Goal: Transaction & Acquisition: Purchase product/service

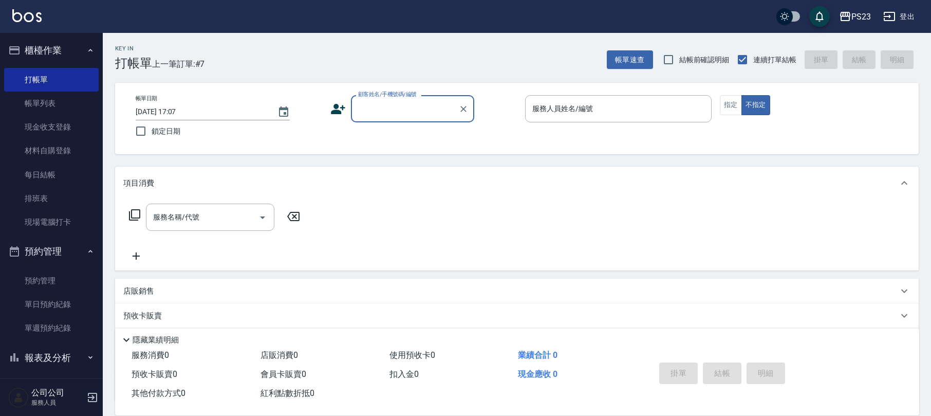
click at [382, 64] on div "Key In 打帳單 上一筆訂單:#7 帳單速查 結帳前確認明細 連續打單結帳 掛單 結帳 明細" at bounding box center [511, 52] width 816 height 38
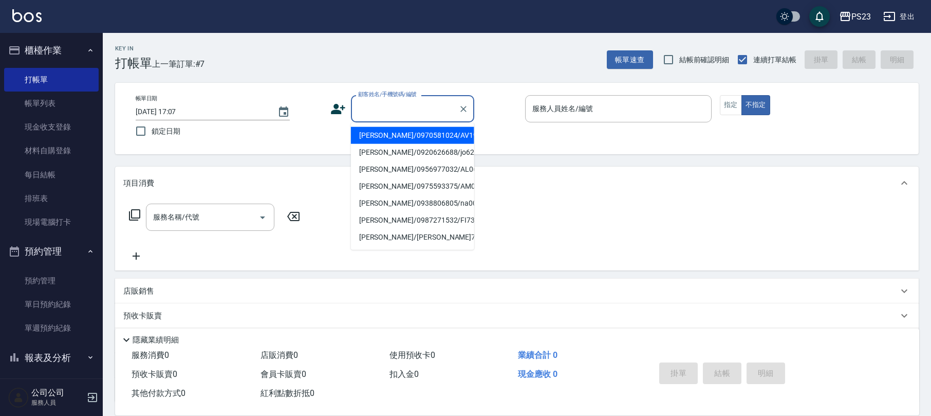
click at [394, 114] on input "顧客姓名/手機號碼/編號" at bounding box center [405, 109] width 99 height 18
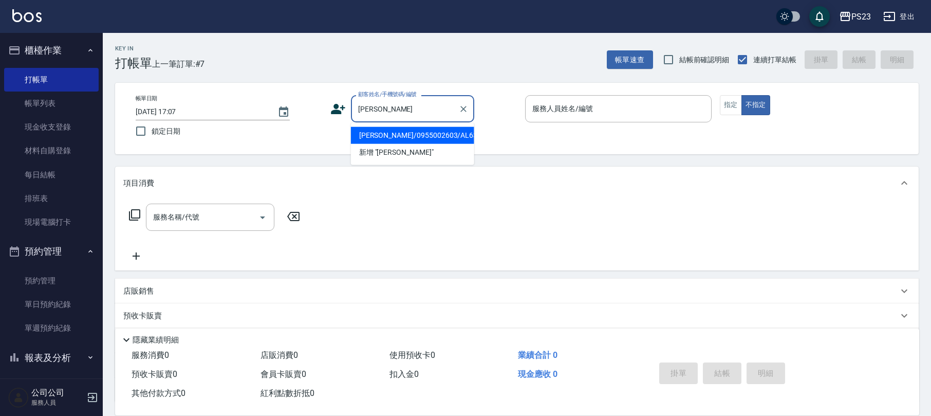
click at [426, 122] on div "[PERSON_NAME] 顧客姓名/手機號碼/編號" at bounding box center [412, 108] width 123 height 27
drag, startPoint x: 447, startPoint y: 139, endPoint x: 516, endPoint y: 123, distance: 70.6
click at [449, 138] on li "[PERSON_NAME]/0955002603/AL630413" at bounding box center [412, 135] width 123 height 17
type input "[PERSON_NAME]/0955002603/AL630413"
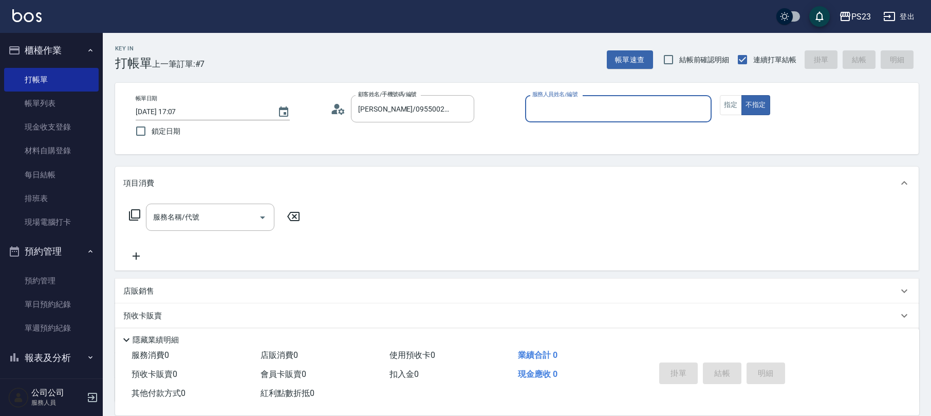
type input "ALin-8"
click at [733, 107] on button "指定" at bounding box center [731, 105] width 22 height 20
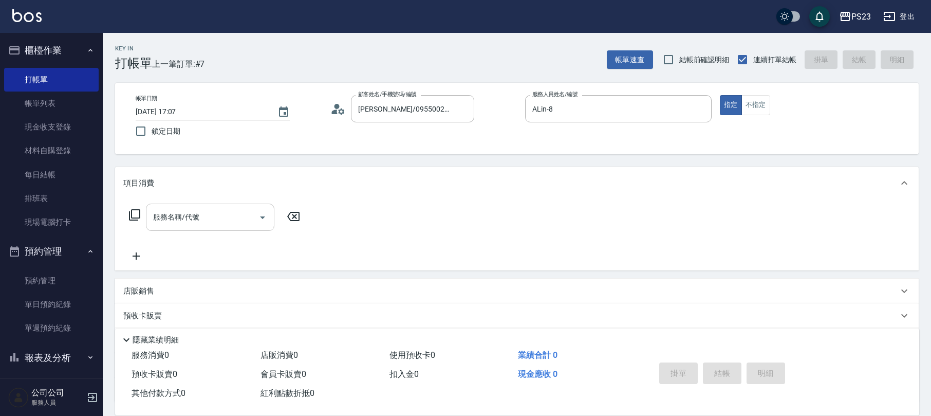
click at [177, 216] on div "服務名稱/代號 服務名稱/代號" at bounding box center [210, 216] width 128 height 27
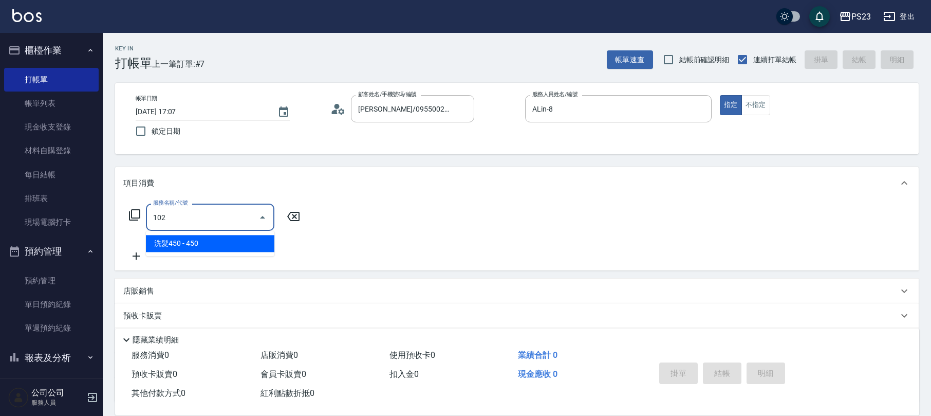
type input "洗髮450(102)"
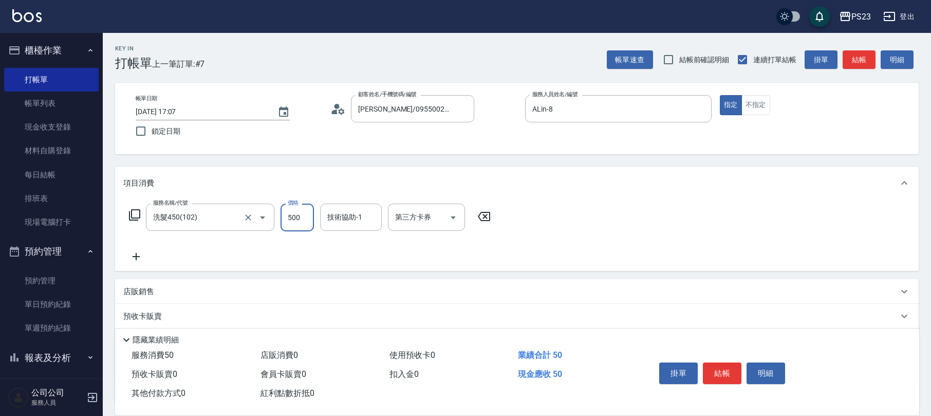
type input "500"
type input "ALin-8"
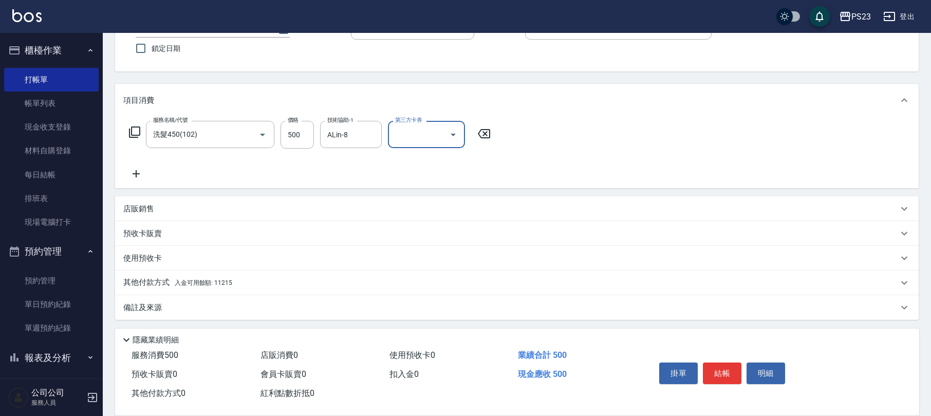
click at [212, 309] on div "備註及來源" at bounding box center [510, 307] width 775 height 11
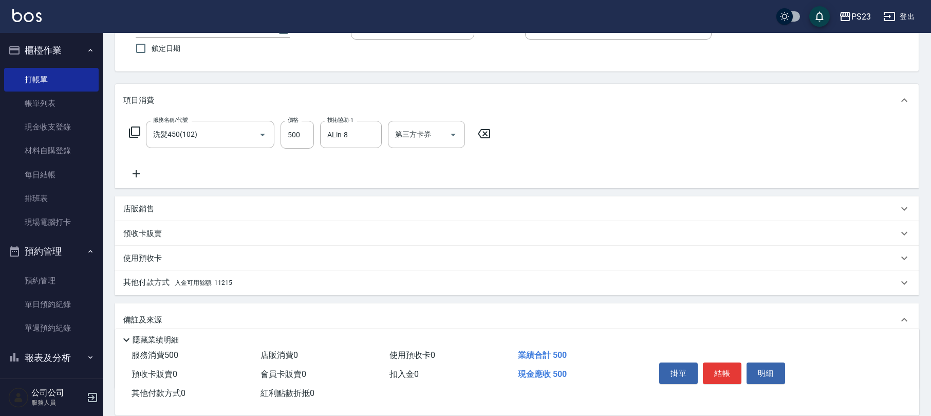
scroll to position [150, 0]
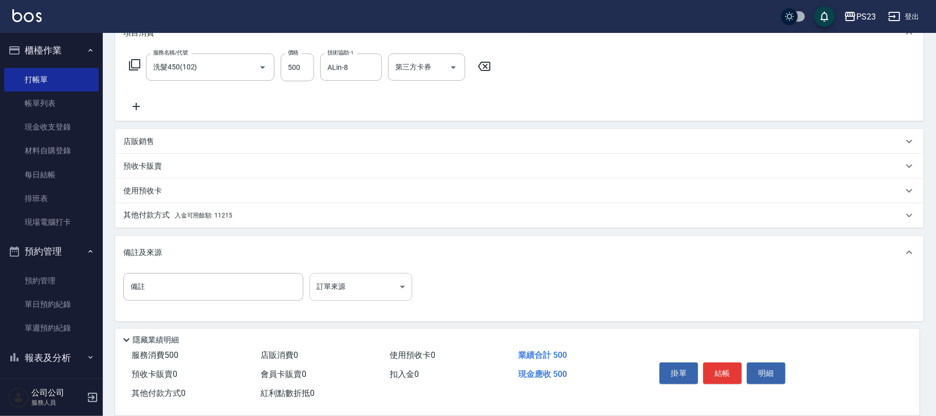
click at [360, 292] on body "PS23 登出 櫃檯作業 打帳單 帳單列表 現金收支登錄 材料自購登錄 每日結帳 排班表 現場電腦打卡 預約管理 預約管理 單日預約紀錄 單週預約紀錄 報表及…" at bounding box center [468, 134] width 936 height 568
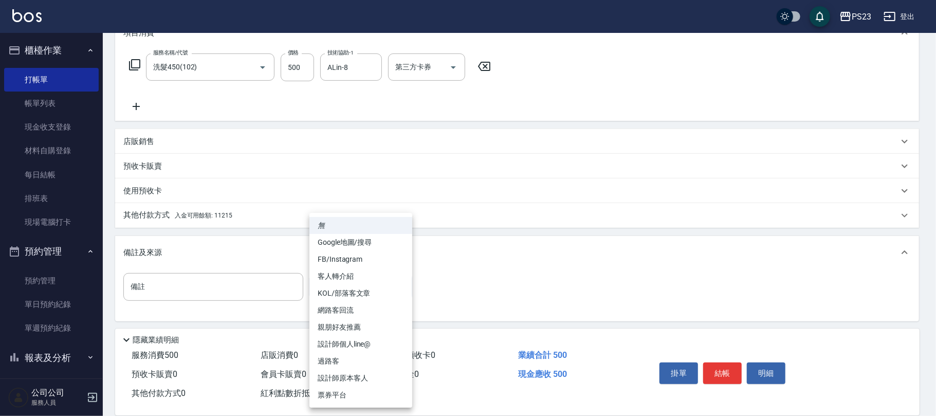
click at [360, 379] on li "設計師原本客人" at bounding box center [360, 377] width 103 height 17
type input "設計師原本客人"
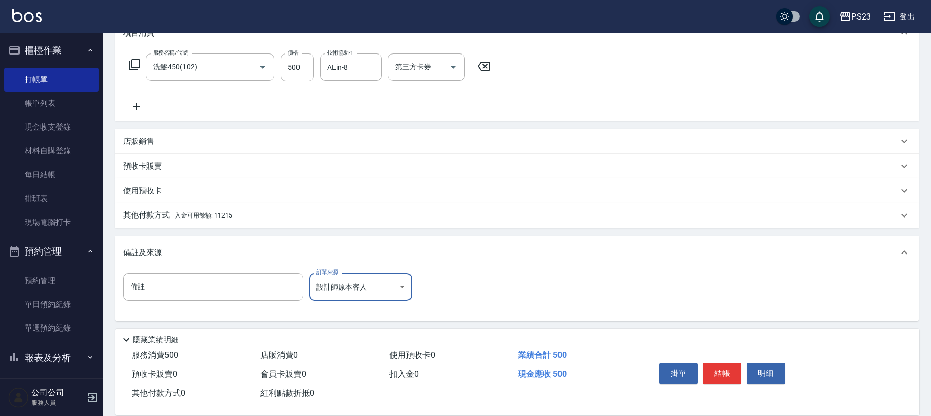
click at [230, 210] on p "其他付款方式 入金可用餘額: 11215" at bounding box center [177, 215] width 109 height 11
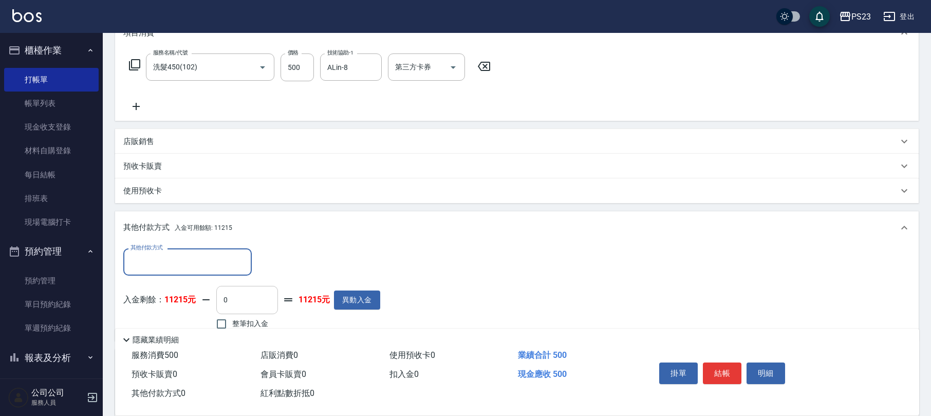
scroll to position [218, 0]
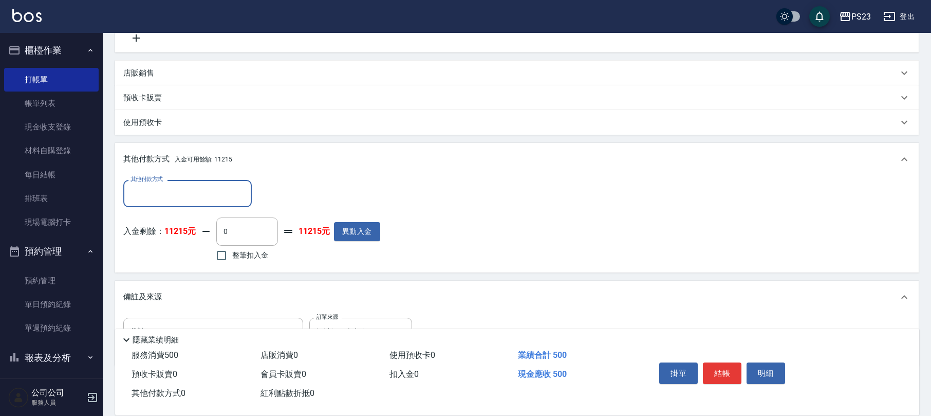
click at [255, 253] on span "整筆扣入金" at bounding box center [250, 255] width 36 height 11
click at [232, 253] on input "整筆扣入金" at bounding box center [222, 256] width 22 height 22
checkbox input "true"
type input "500"
click at [734, 373] on button "結帳" at bounding box center [722, 373] width 39 height 22
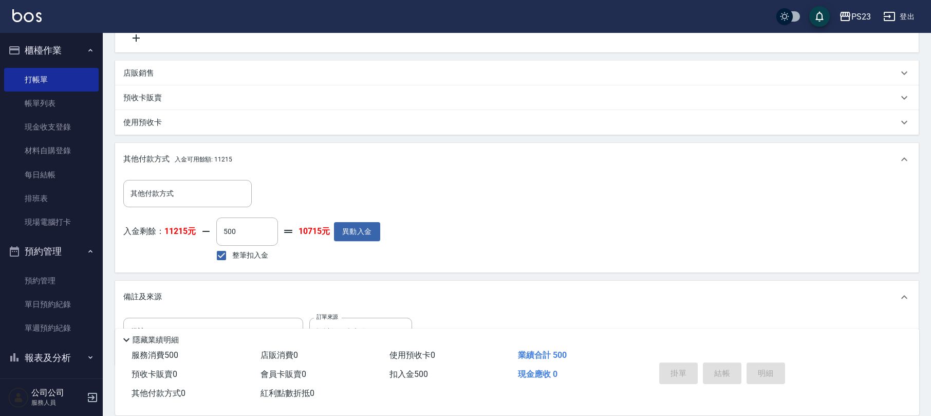
type input "[DATE] 18:03"
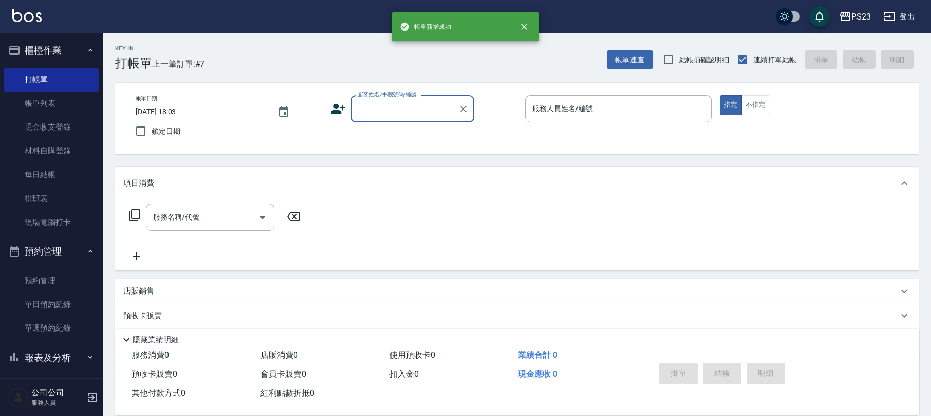
scroll to position [0, 0]
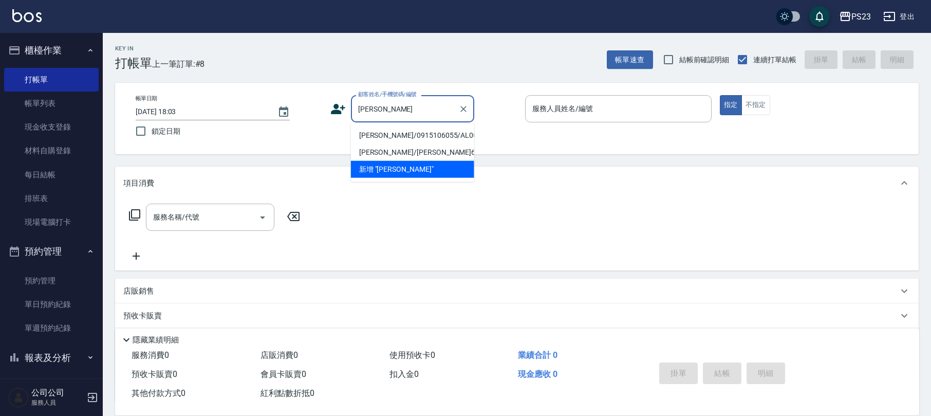
click at [414, 132] on li "[PERSON_NAME]/0915106055/AL001018" at bounding box center [412, 135] width 123 height 17
type input "[PERSON_NAME]/0915106055/AL001018"
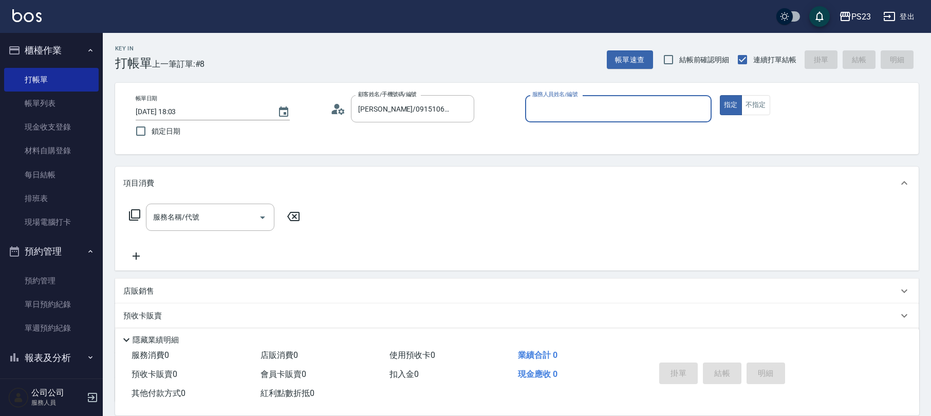
type input "ALin-8"
drag, startPoint x: 234, startPoint y: 225, endPoint x: 217, endPoint y: 214, distance: 20.5
click at [236, 225] on div "服務名稱/代號" at bounding box center [210, 216] width 128 height 27
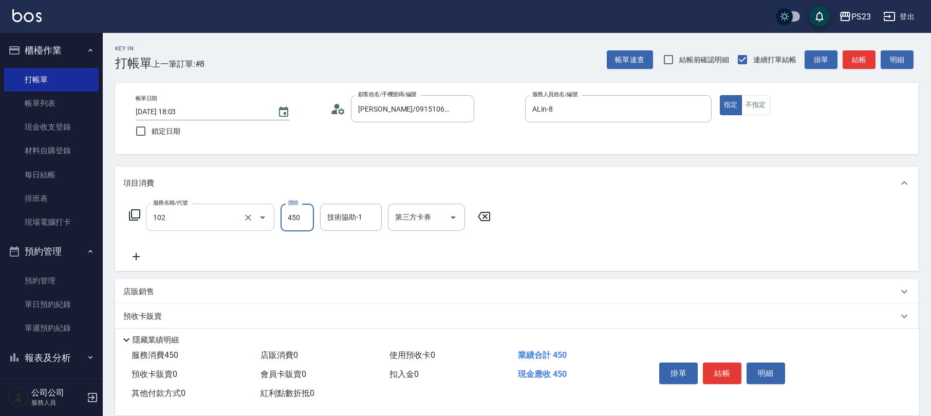
type input "洗髮450(102)"
type input "500"
type input "ALin-8"
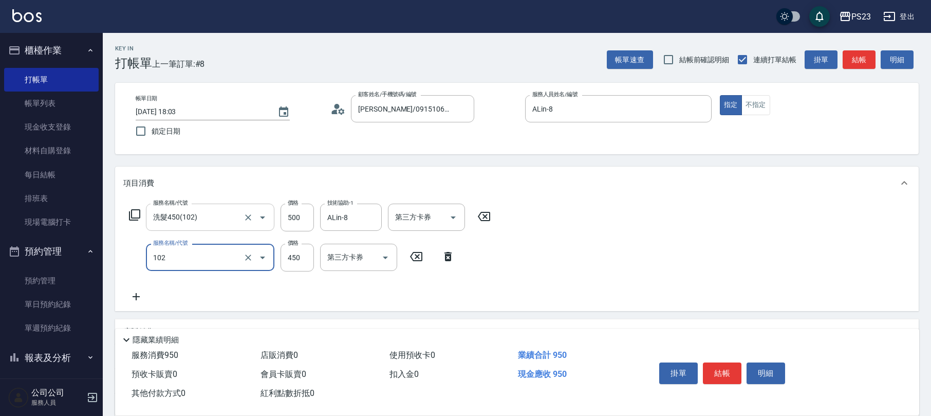
type input "洗髮450(102)"
type input "500"
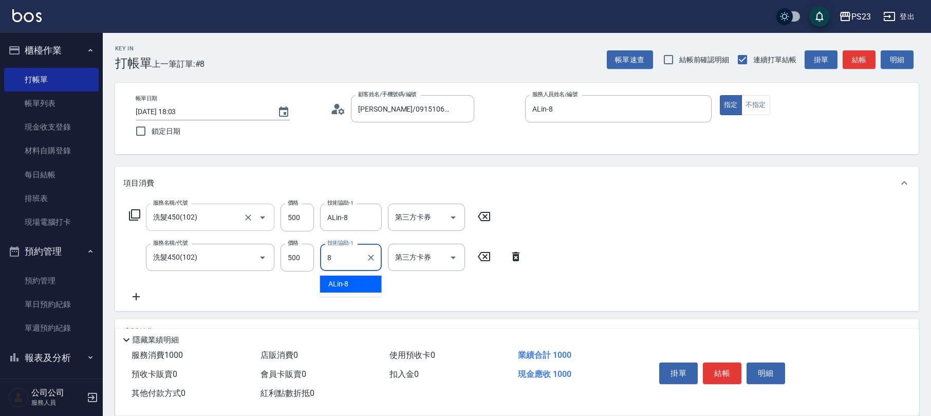
type input "ALin-8"
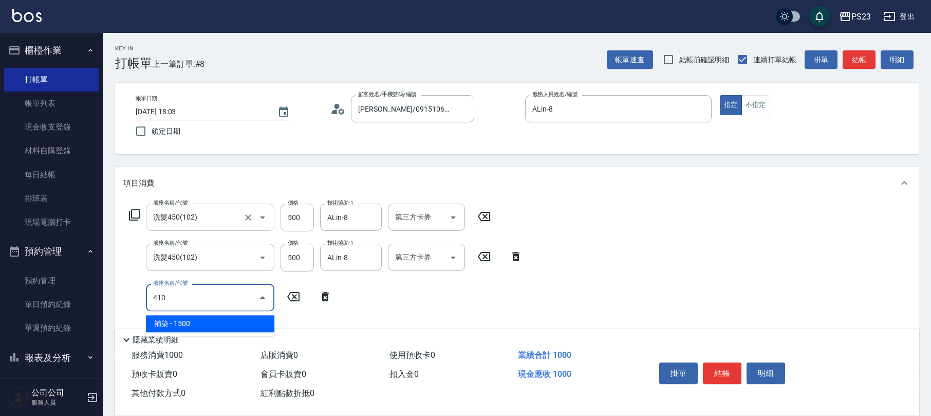
type input "補染(410)"
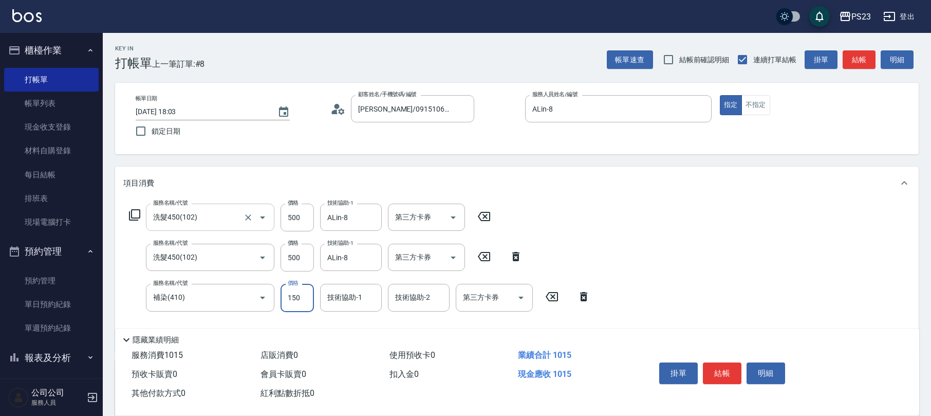
type input "1500"
type input "ALin-8"
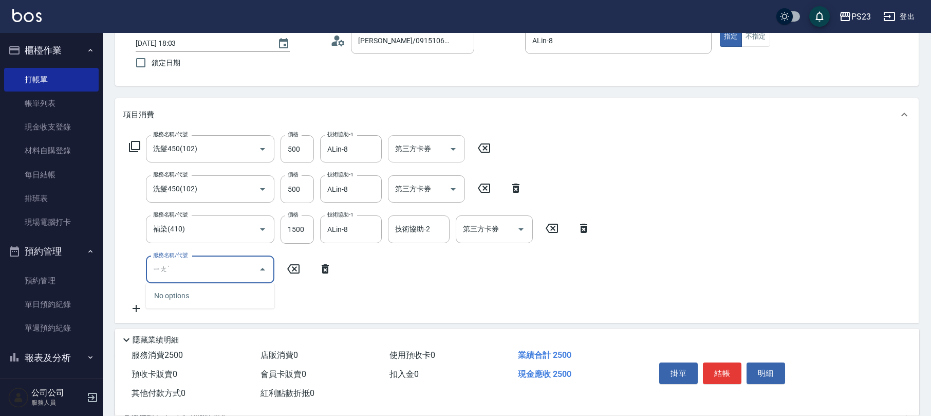
scroll to position [137, 0]
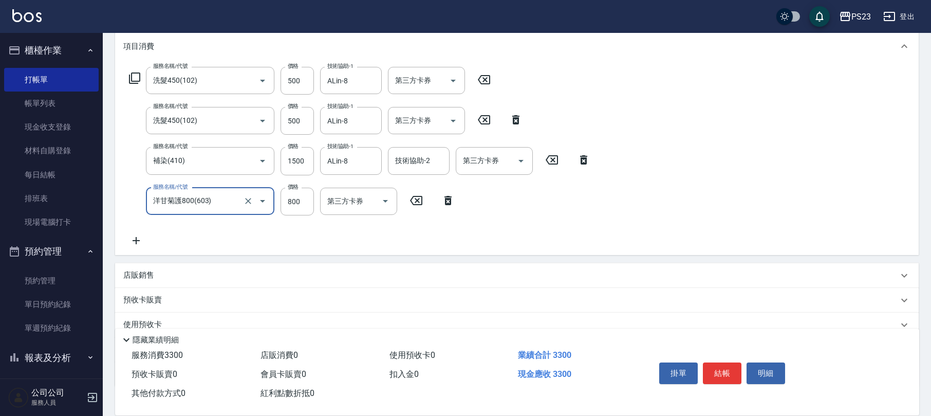
type input "洋甘菊護800(603)"
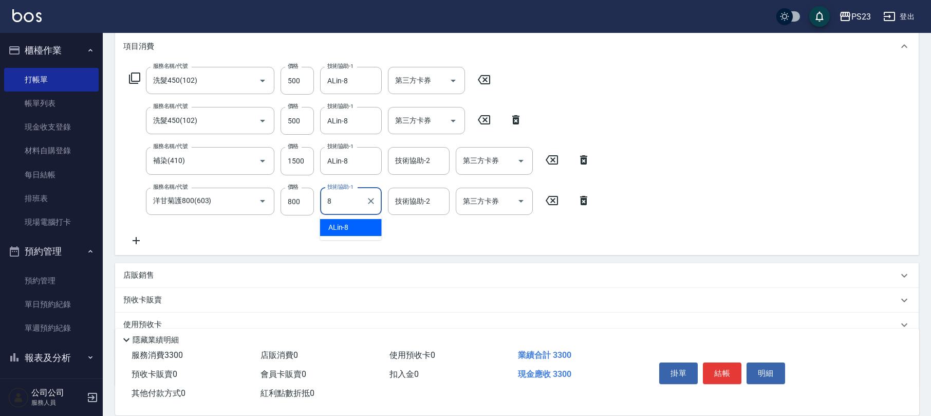
type input "ALin-8"
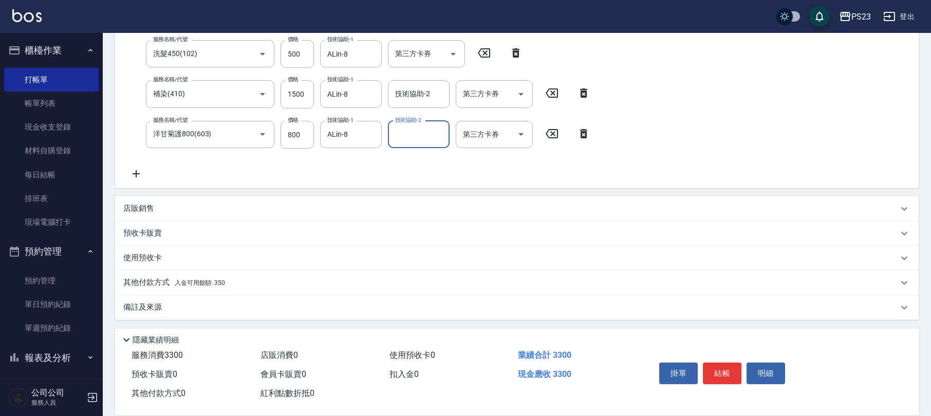
click at [194, 307] on div "備註及來源" at bounding box center [510, 307] width 775 height 11
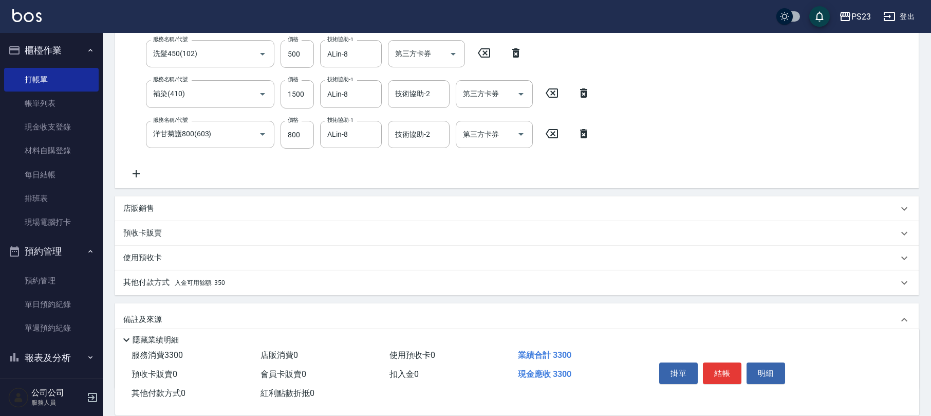
scroll to position [269, 0]
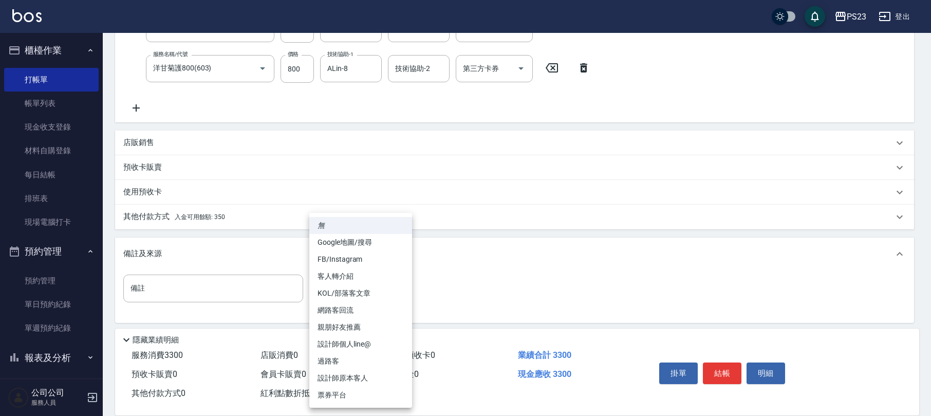
click at [321, 287] on body "PS23 登出 櫃檯作業 打帳單 帳單列表 現金收支登錄 材料自購登錄 每日結帳 排班表 現場電腦打卡 預約管理 預約管理 單日預約紀錄 單週預約紀錄 報表及…" at bounding box center [465, 75] width 931 height 688
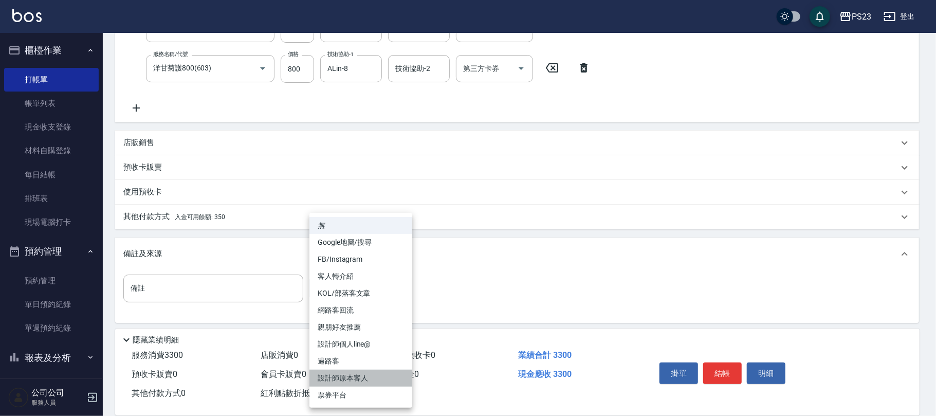
drag, startPoint x: 356, startPoint y: 376, endPoint x: 366, endPoint y: 367, distance: 13.4
click at [358, 376] on li "設計師原本客人" at bounding box center [360, 377] width 103 height 17
type input "設計師原本客人"
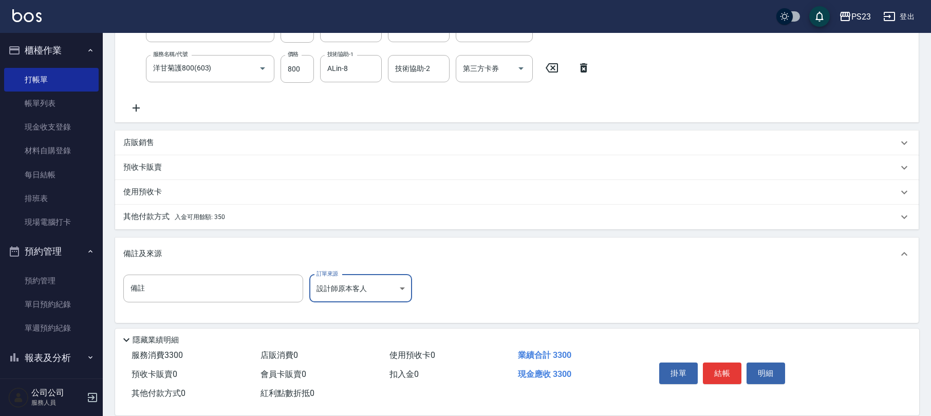
drag, startPoint x: 169, startPoint y: 222, endPoint x: 218, endPoint y: 229, distance: 49.3
click at [171, 222] on div "其他付款方式 入金可用餘額: 350" at bounding box center [517, 216] width 804 height 25
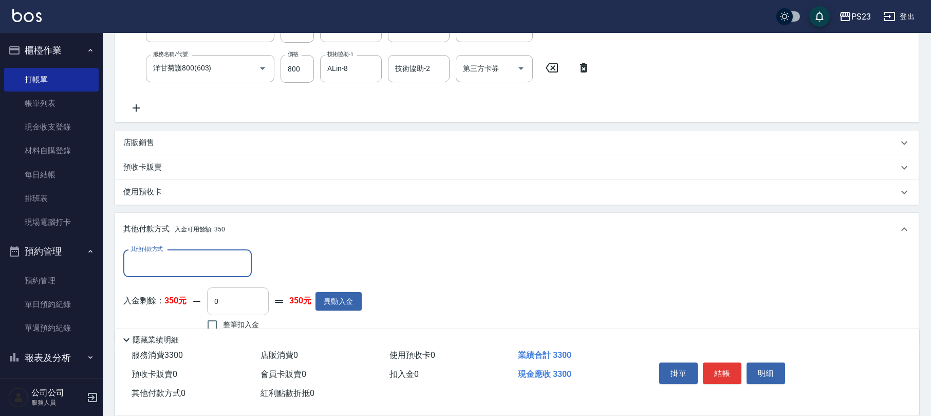
scroll to position [0, 0]
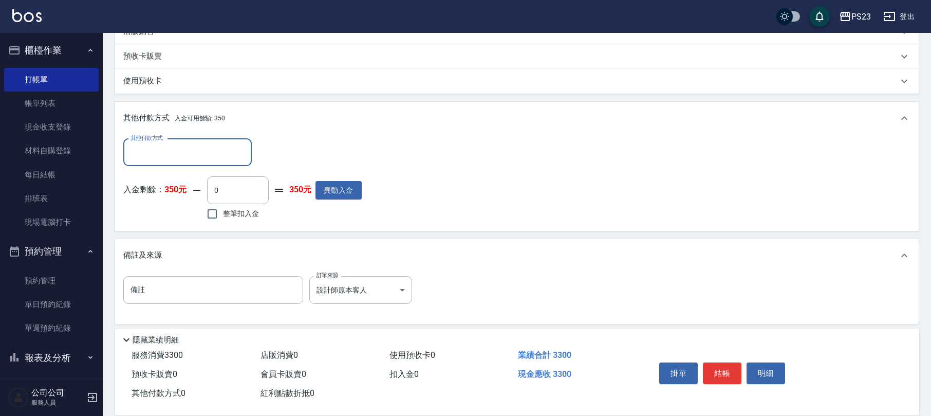
click at [182, 134] on div "其他付款方式 入金可用餘額: 350" at bounding box center [517, 118] width 804 height 33
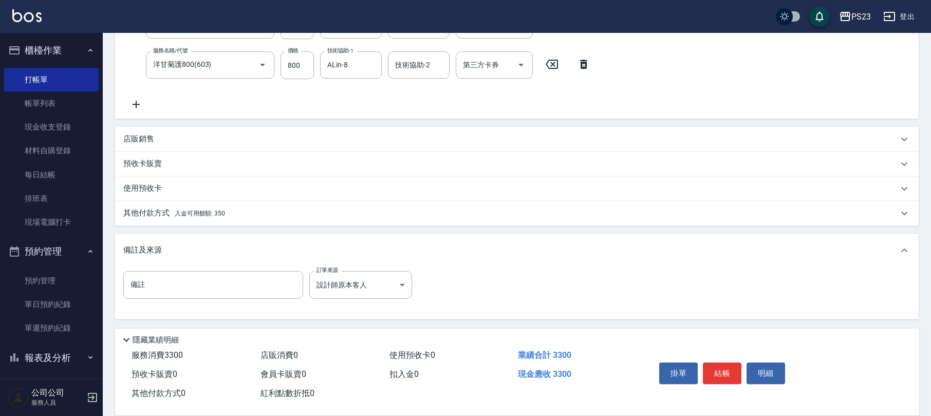
scroll to position [272, 0]
click at [175, 210] on span "入金可用餘額: 350" at bounding box center [200, 213] width 50 height 7
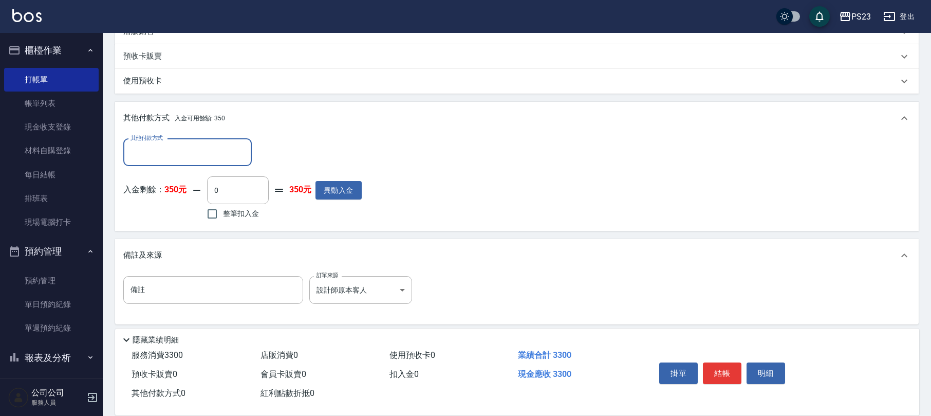
scroll to position [0, 0]
click at [202, 153] on input "其他付款方式" at bounding box center [187, 152] width 119 height 18
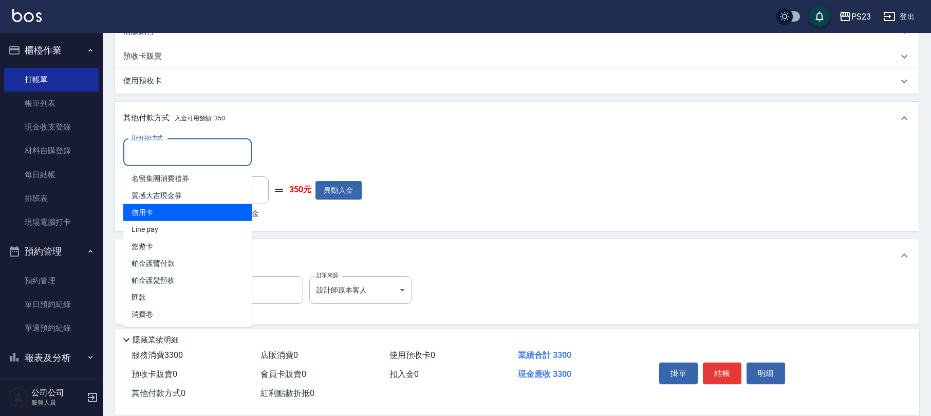
click at [157, 212] on span "信用卡" at bounding box center [187, 212] width 128 height 17
type input "信用卡"
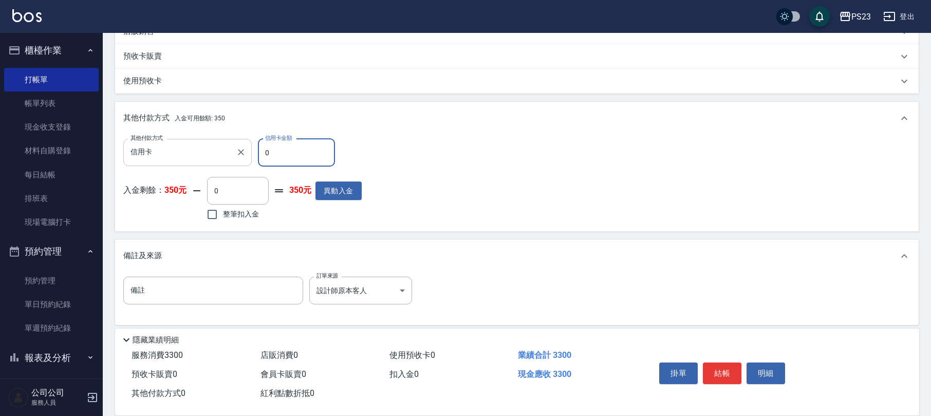
drag, startPoint x: 288, startPoint y: 142, endPoint x: 249, endPoint y: 143, distance: 39.6
click at [249, 143] on div "其他付款方式 信用卡 其他付款方式 信用卡金額 0 信用卡金額" at bounding box center [242, 153] width 238 height 28
type input "3300"
click at [729, 373] on button "結帳" at bounding box center [722, 373] width 39 height 22
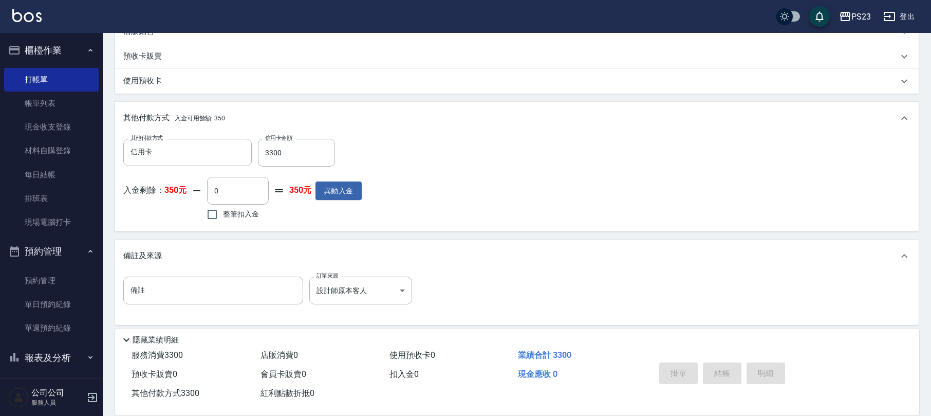
type input "[DATE] 18:04"
